Goal: Use online tool/utility: Utilize a website feature to perform a specific function

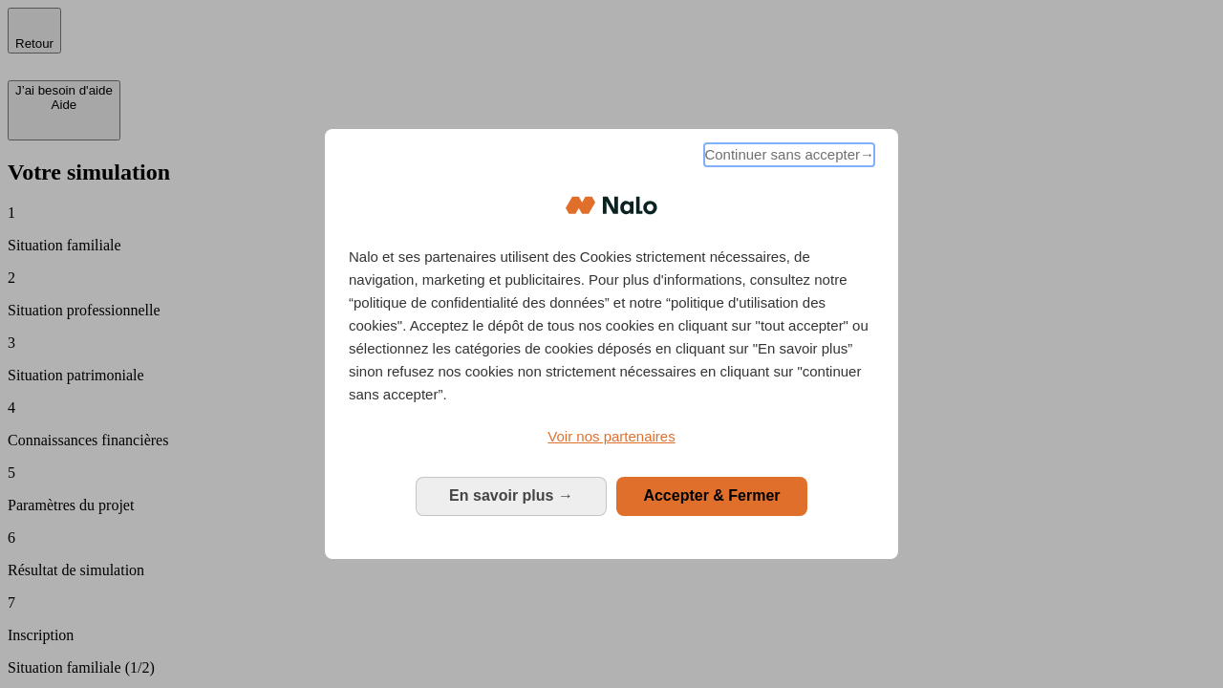
click at [787, 158] on span "Continuer sans accepter →" at bounding box center [789, 154] width 170 height 23
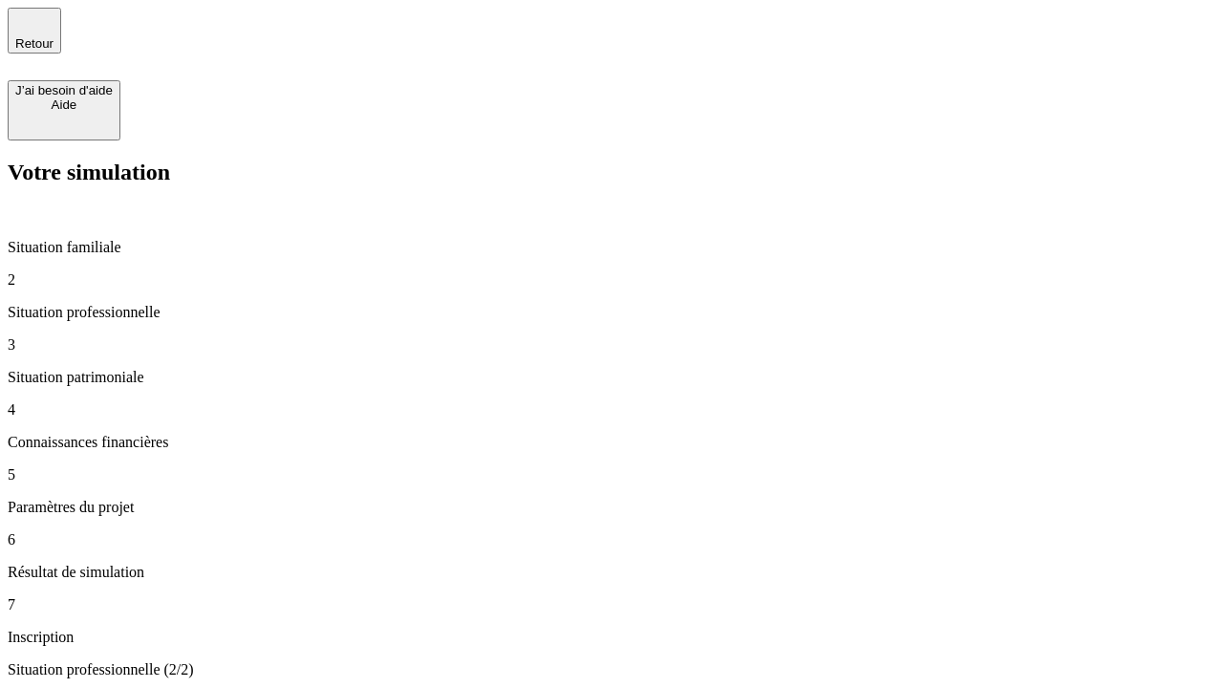
type input "30 000"
